Goal: Task Accomplishment & Management: Manage account settings

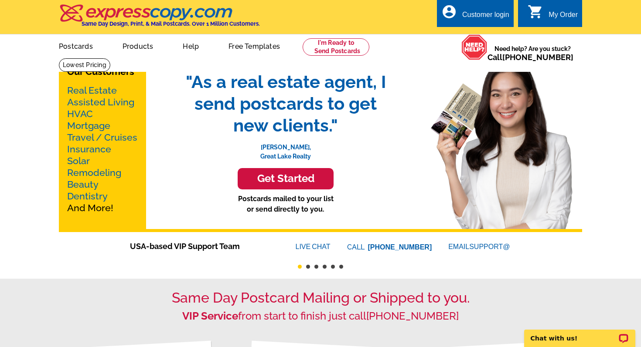
click at [487, 14] on div "Customer login" at bounding box center [485, 17] width 47 height 12
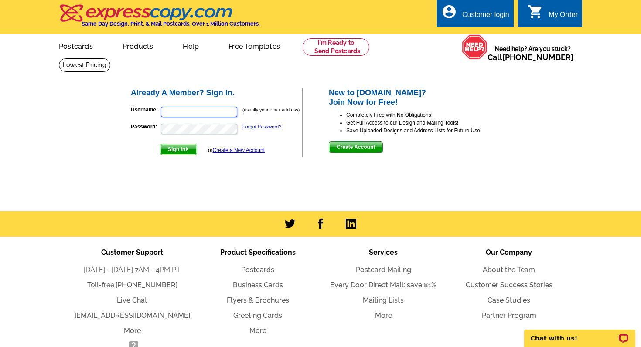
click at [167, 112] on input "Username:" at bounding box center [199, 112] width 76 height 10
type input "jamiadamssells@gmail.com"
click at [172, 148] on span "Sign In" at bounding box center [178, 149] width 36 height 10
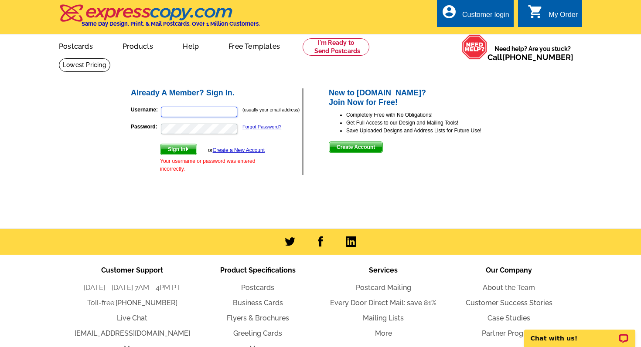
click at [165, 112] on input "Username:" at bounding box center [199, 112] width 76 height 10
type input "jamiadamssells@gmail.com"
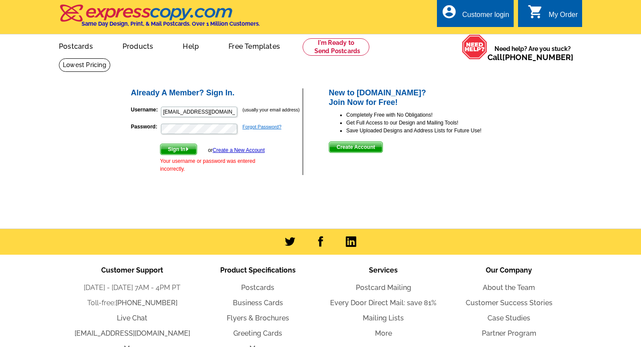
click at [248, 129] on link "Forgot Password?" at bounding box center [261, 126] width 39 height 5
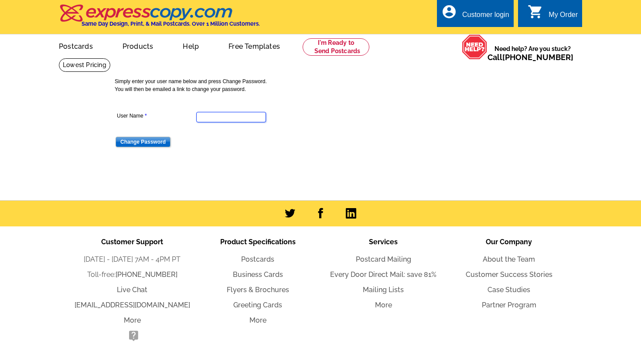
click at [198, 117] on input "User Name" at bounding box center [231, 117] width 70 height 10
type input "jamiadamssells@gmail.com"
click at [156, 143] on input "Change Password" at bounding box center [143, 142] width 55 height 10
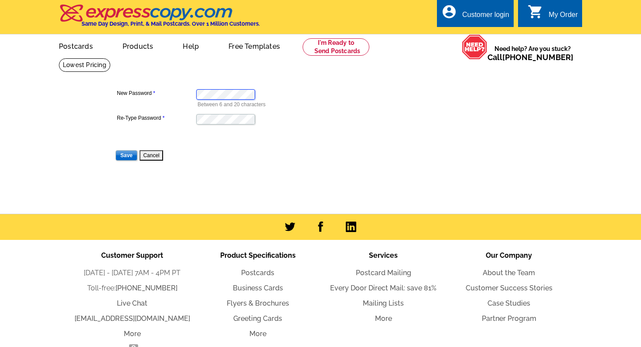
click at [195, 97] on dd "Between 6 and 20 characters" at bounding box center [231, 97] width 232 height 21
click at [130, 152] on input "Save" at bounding box center [127, 155] width 22 height 10
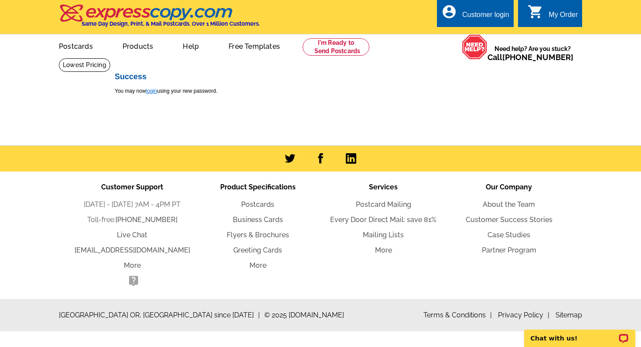
click at [152, 89] on link "login" at bounding box center [151, 91] width 11 height 6
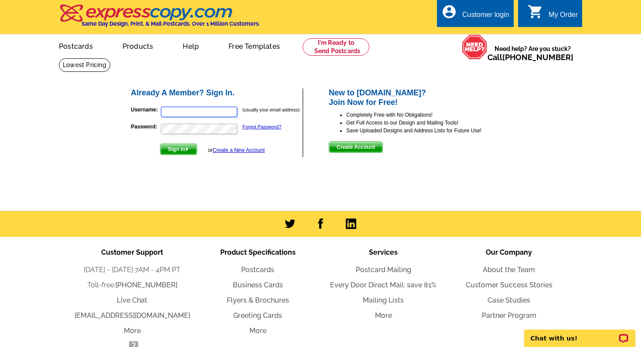
click at [163, 114] on input "Username:" at bounding box center [199, 112] width 76 height 10
type input "jamiadamssells@gmail.com"
click at [153, 127] on p "Password: Forgot Password?" at bounding box center [216, 129] width 171 height 12
click at [170, 146] on span "Sign In" at bounding box center [178, 149] width 36 height 10
